Goal: Task Accomplishment & Management: Complete application form

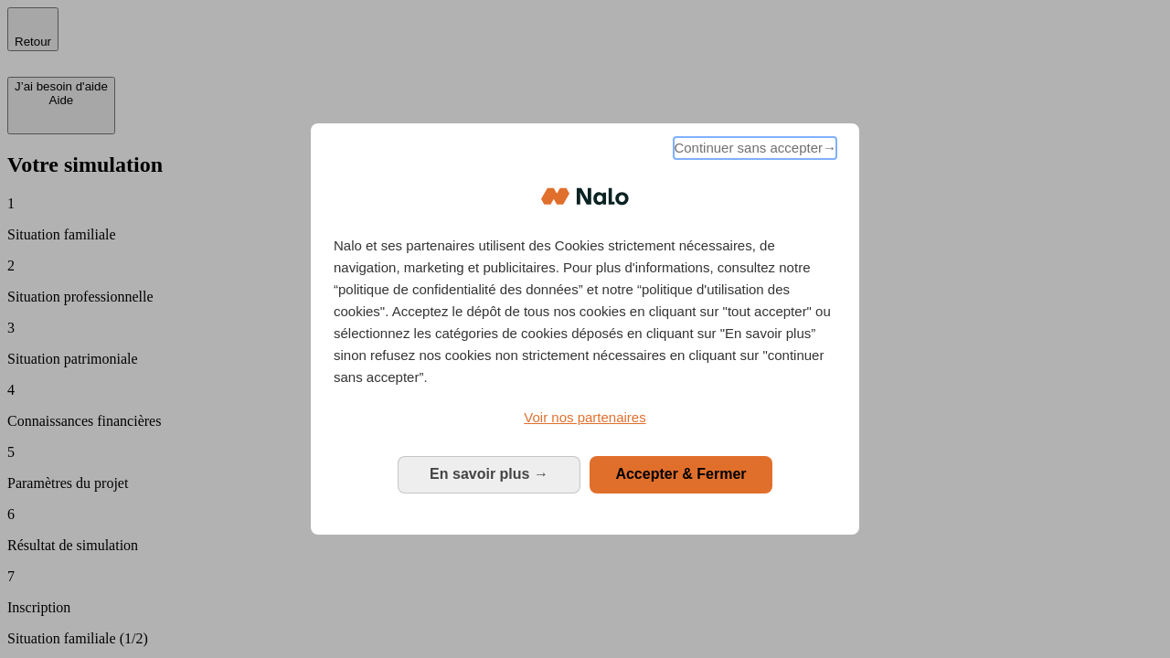
click at [753, 151] on span "Continuer sans accepter →" at bounding box center [755, 148] width 163 height 22
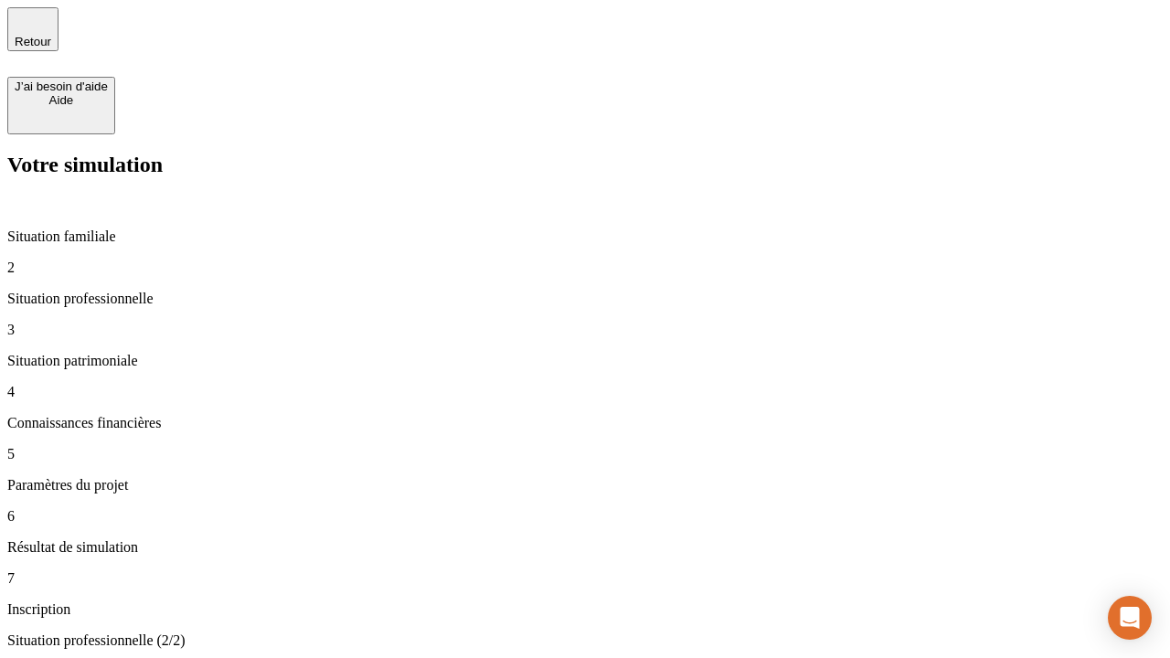
type input "30 000"
type input "1 000"
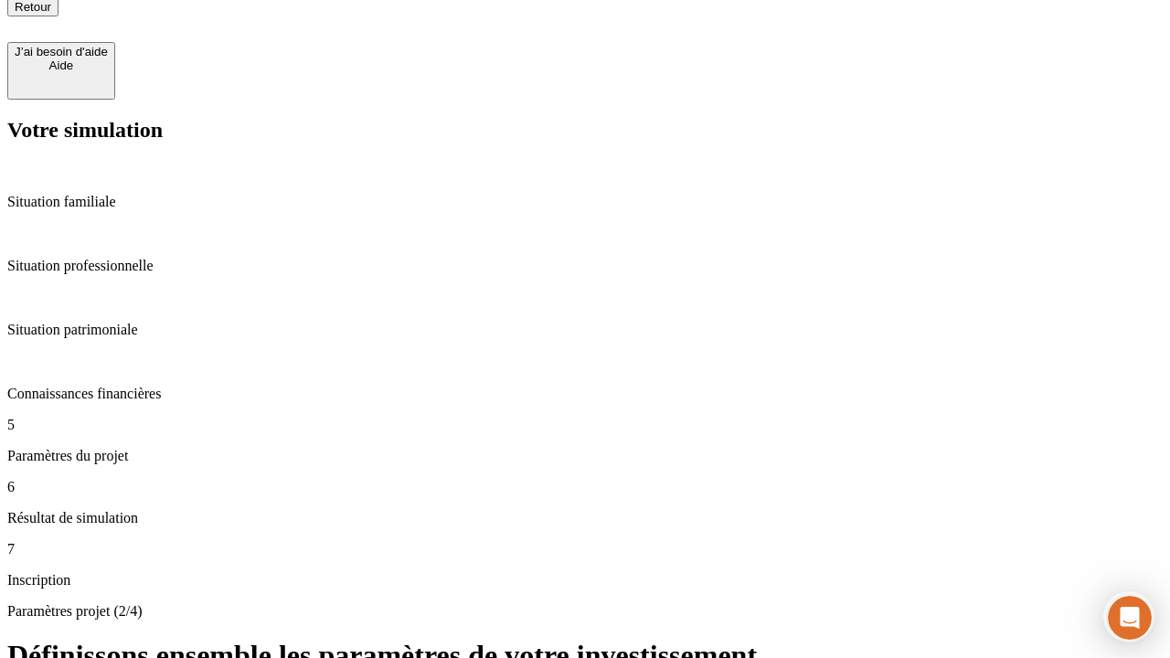
type input "65"
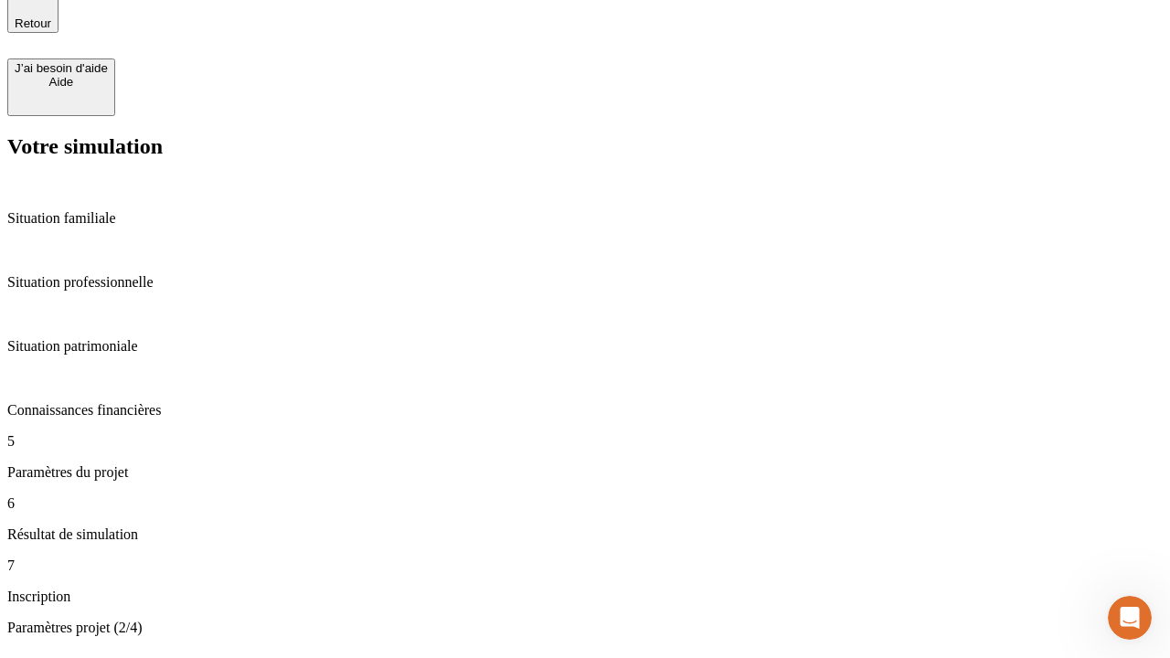
type input "5 000"
type input "640"
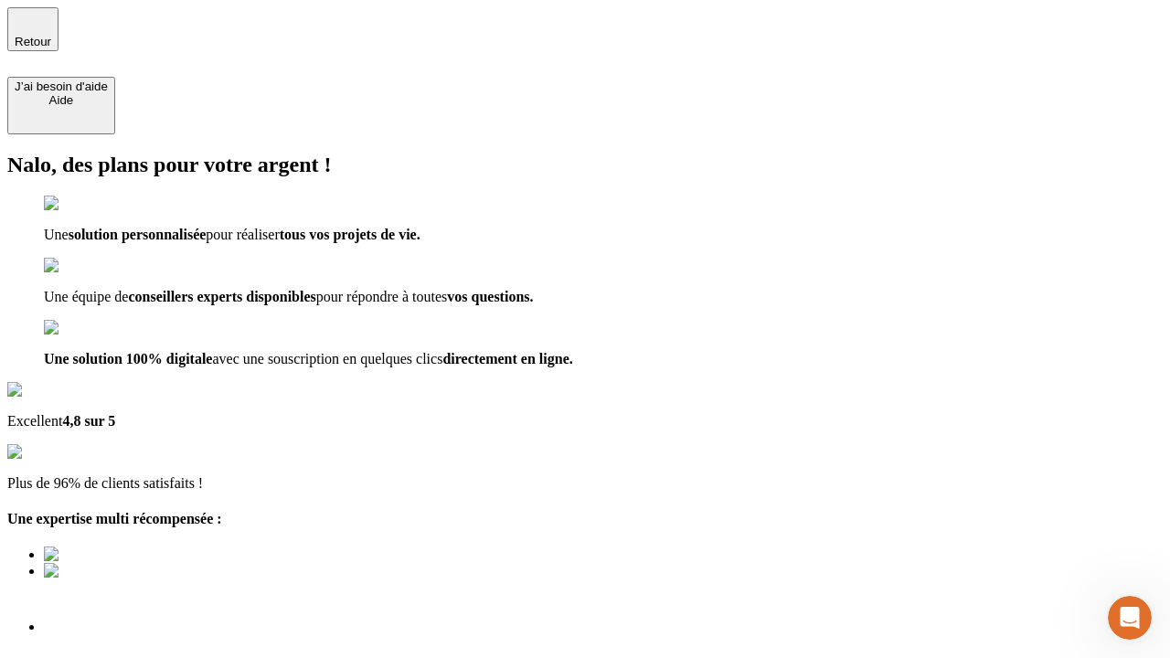
type input "[EMAIL_ADDRESS][DOMAIN_NAME]"
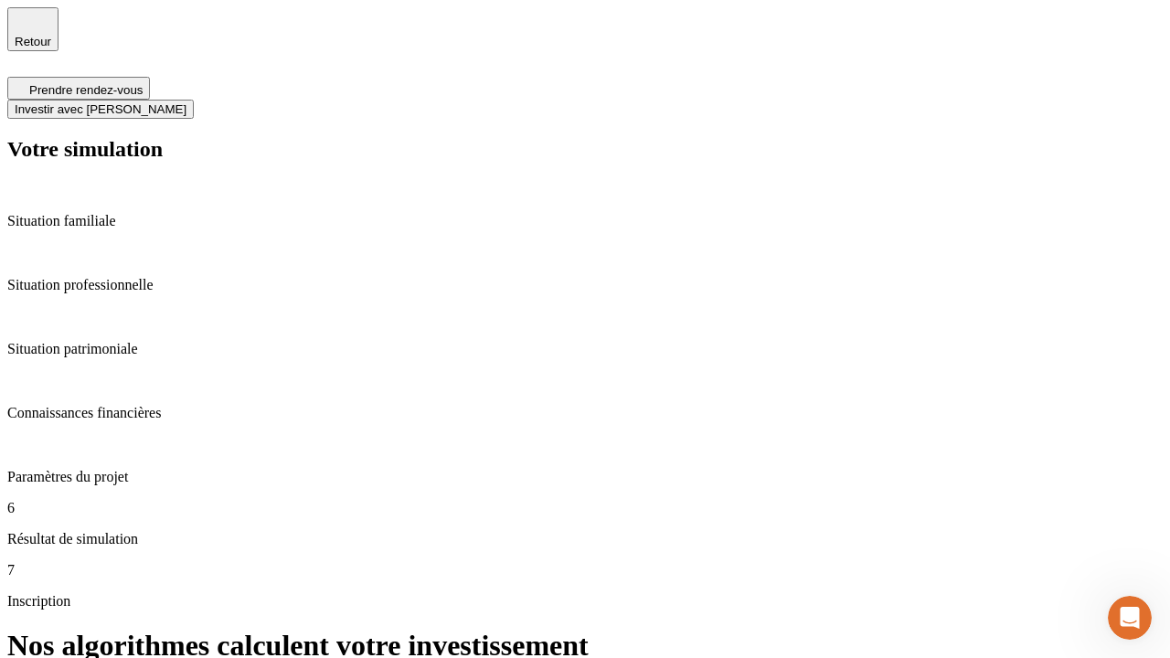
scroll to position [7, 0]
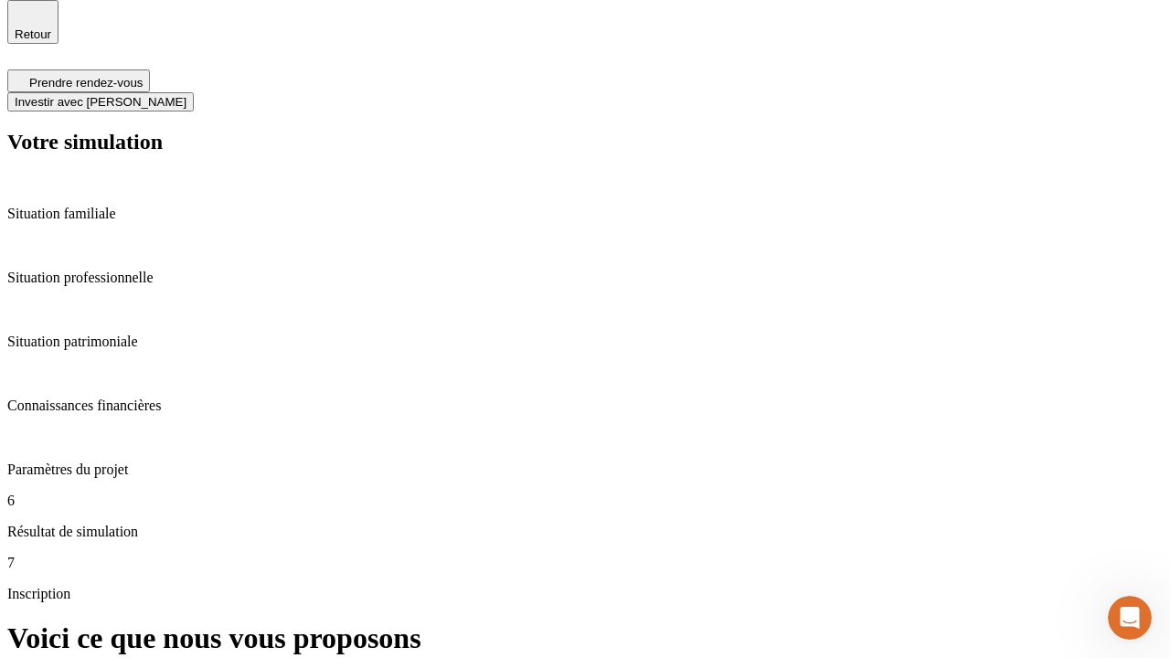
click at [186, 95] on span "Investir avec [PERSON_NAME]" at bounding box center [101, 102] width 172 height 14
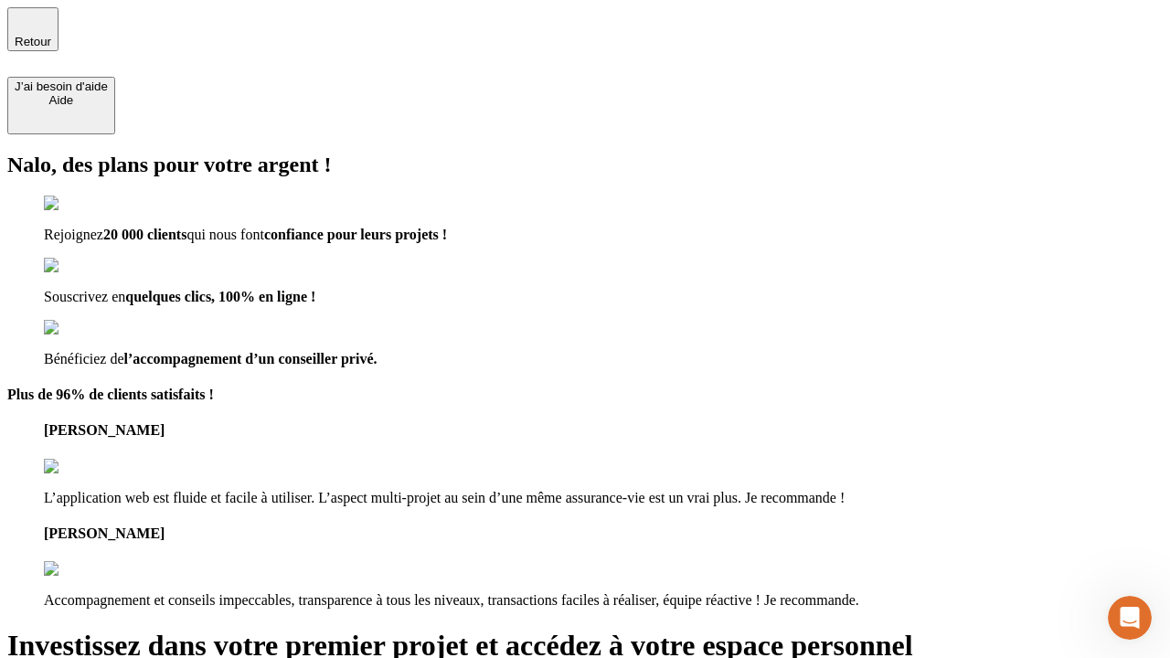
type input "[PERSON_NAME][EMAIL_ADDRESS][DOMAIN_NAME]"
